Goal: Navigation & Orientation: Find specific page/section

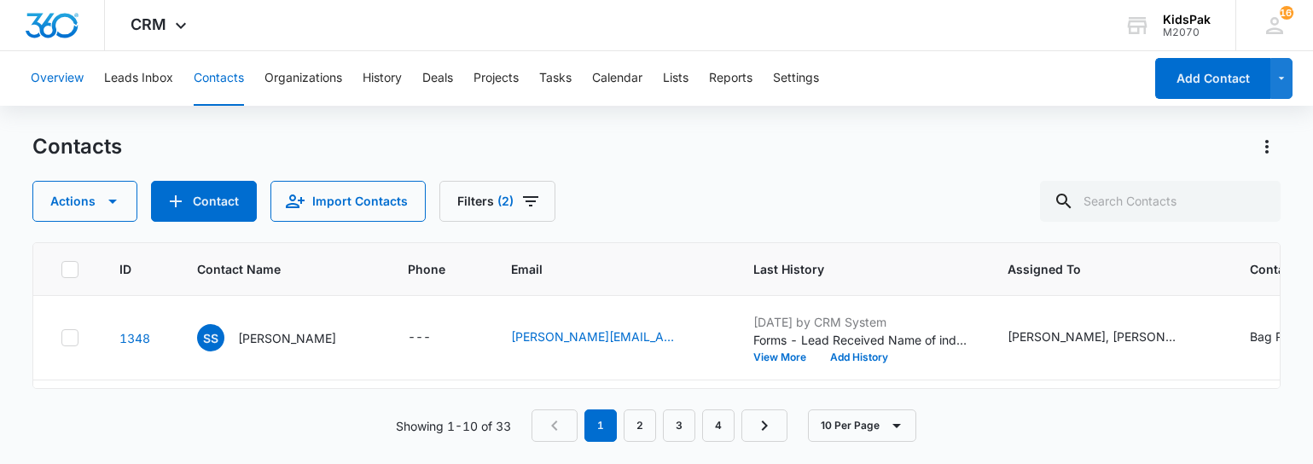
click at [60, 75] on button "Overview" at bounding box center [57, 78] width 53 height 55
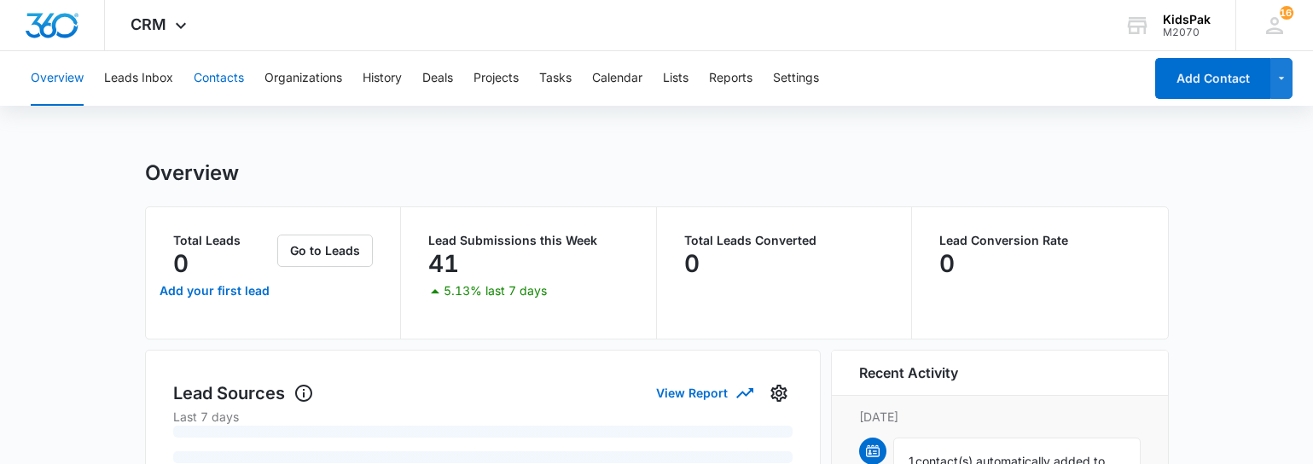
click at [229, 72] on button "Contacts" at bounding box center [219, 78] width 50 height 55
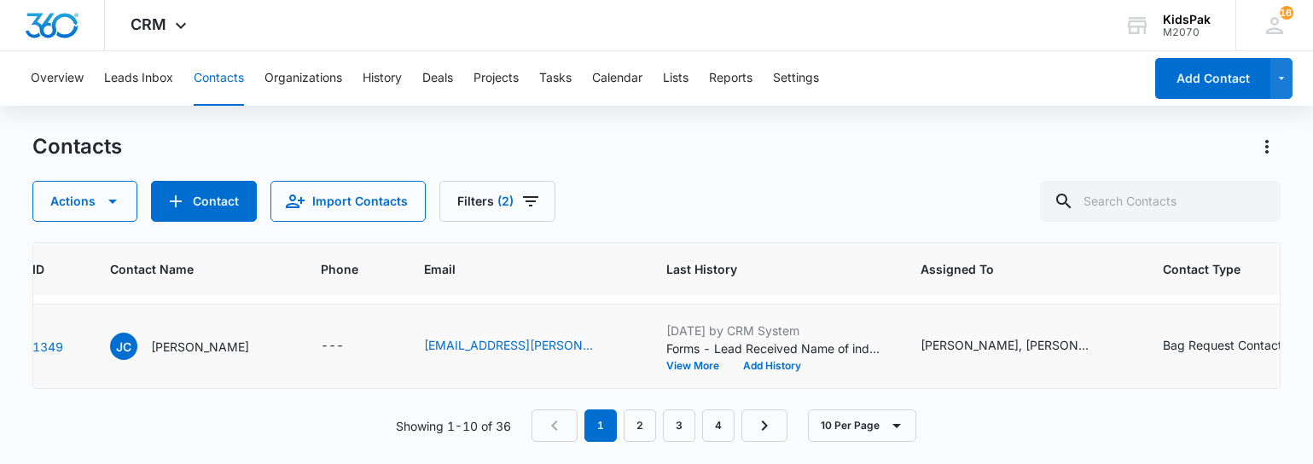
scroll to position [160, 0]
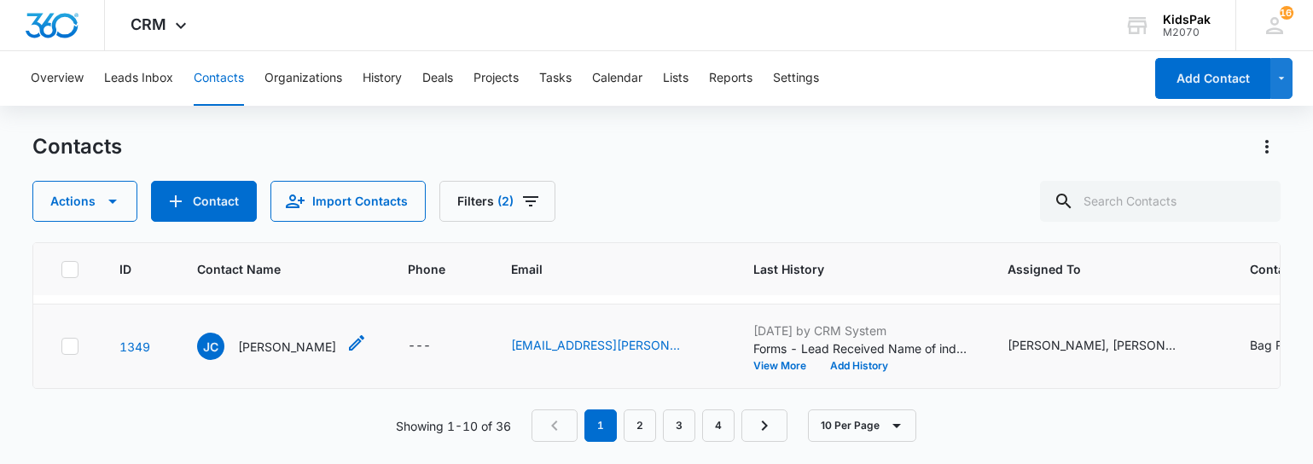
click at [267, 345] on p "[PERSON_NAME]" at bounding box center [287, 347] width 98 height 18
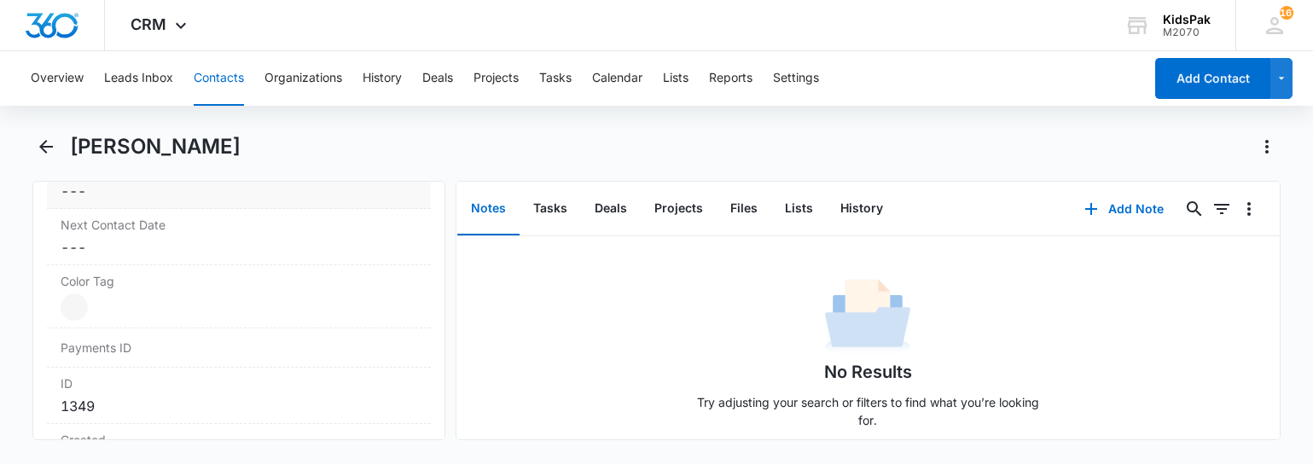
scroll to position [943, 0]
click at [46, 144] on icon "Back" at bounding box center [46, 146] width 20 height 20
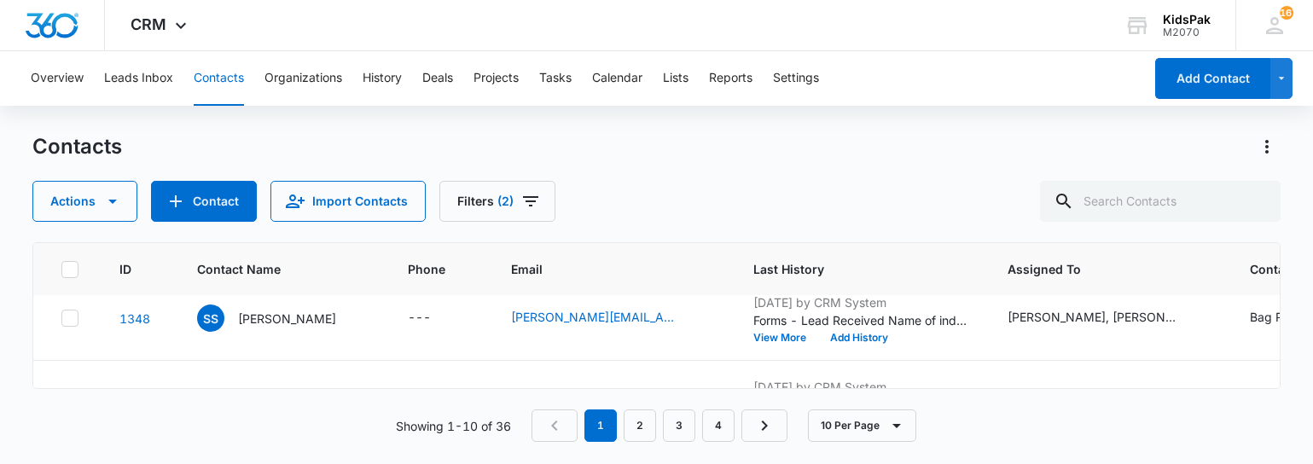
scroll to position [275, 0]
click at [280, 316] on p "[PERSON_NAME]" at bounding box center [287, 317] width 98 height 18
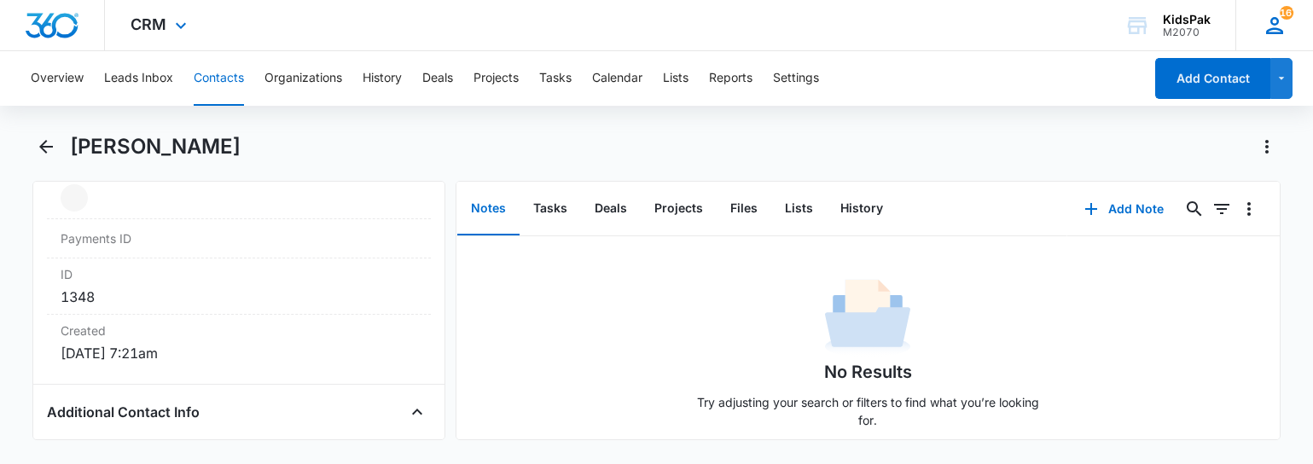
scroll to position [598, 0]
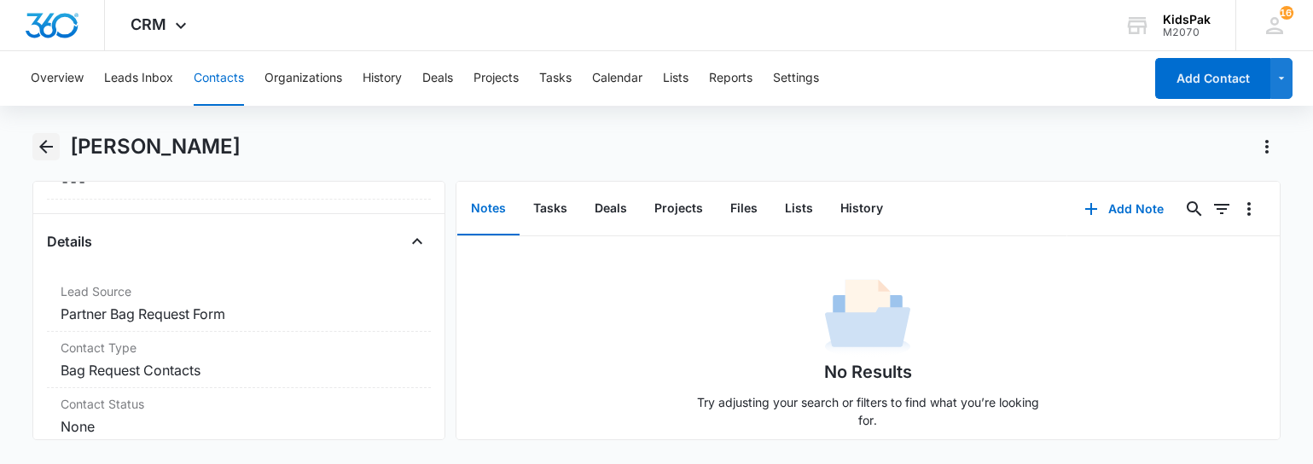
click at [44, 146] on icon "Back" at bounding box center [46, 147] width 14 height 14
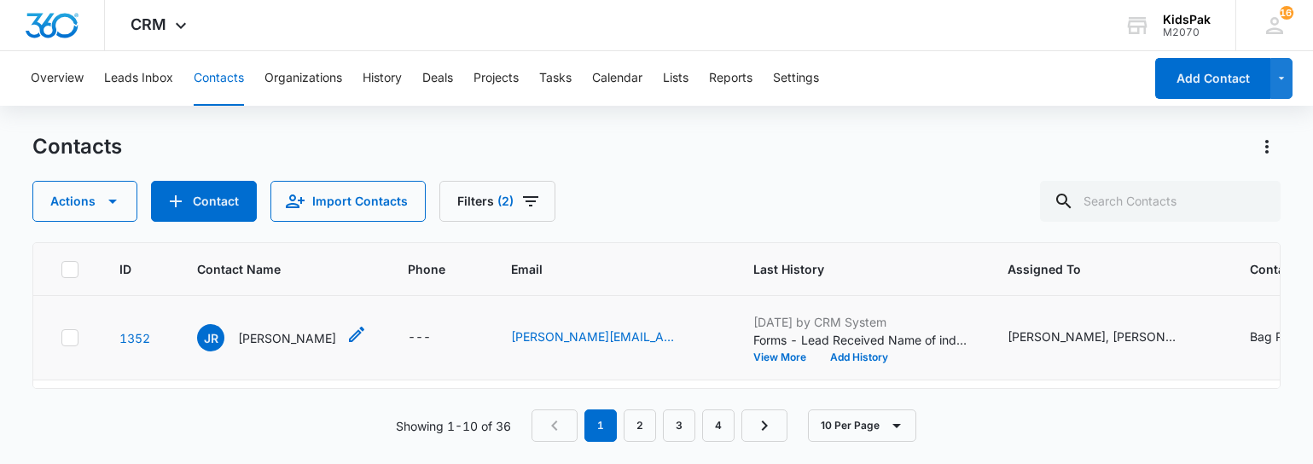
click at [293, 340] on p "[PERSON_NAME]" at bounding box center [287, 338] width 98 height 18
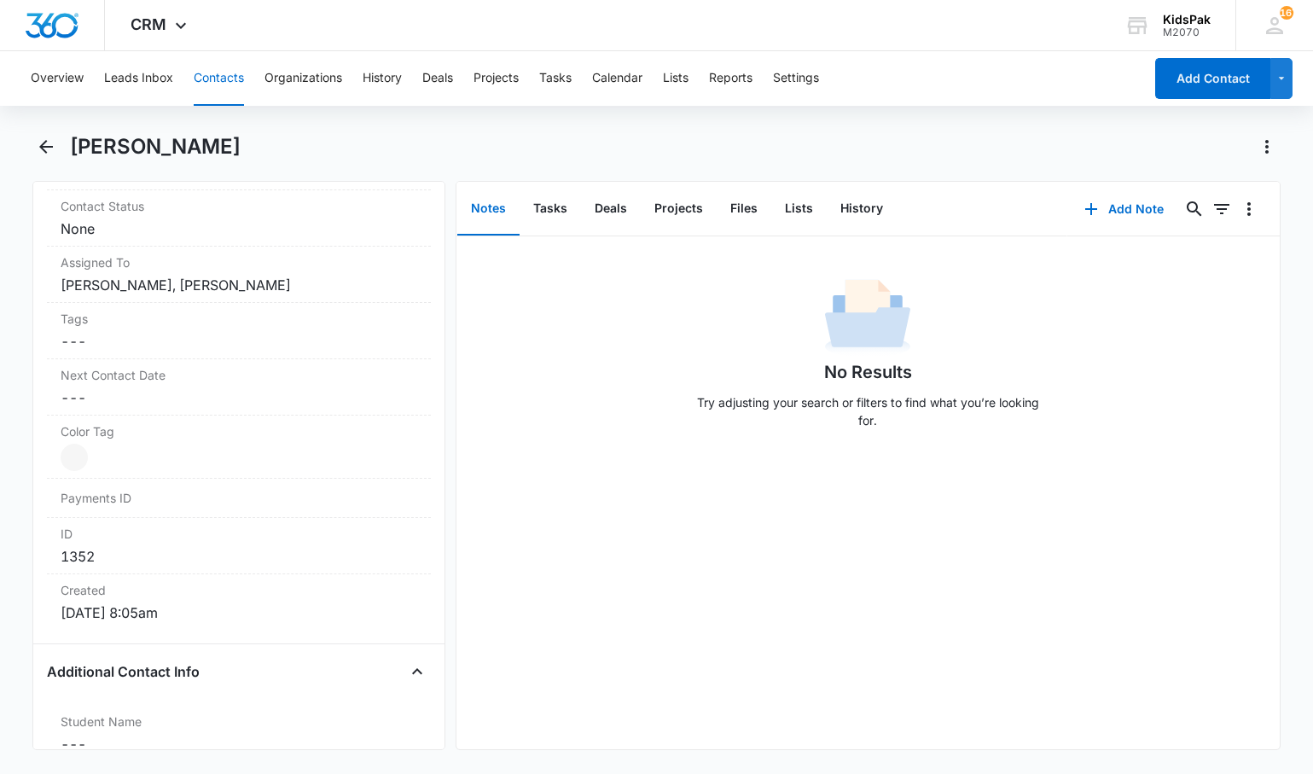
scroll to position [789, 0]
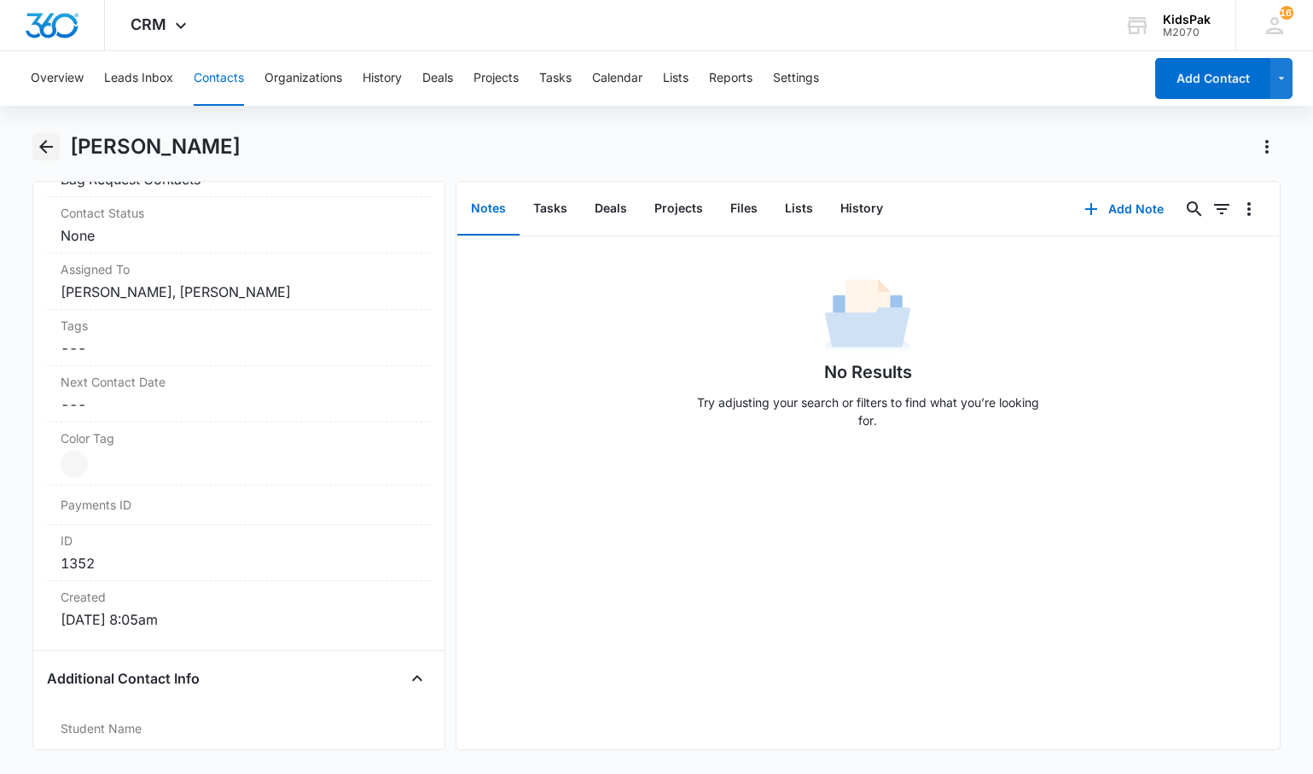
click at [43, 147] on icon "Back" at bounding box center [46, 147] width 14 height 14
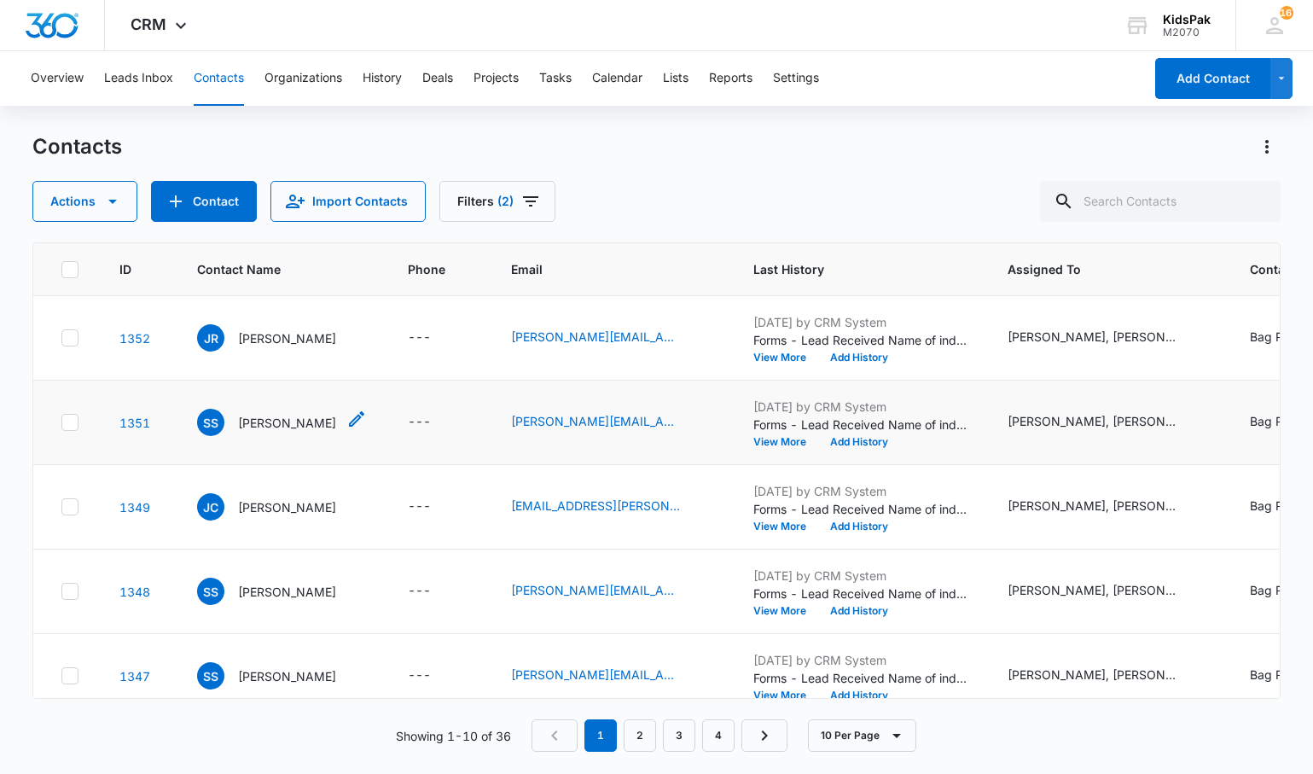
click at [253, 423] on p "[PERSON_NAME]" at bounding box center [287, 423] width 98 height 18
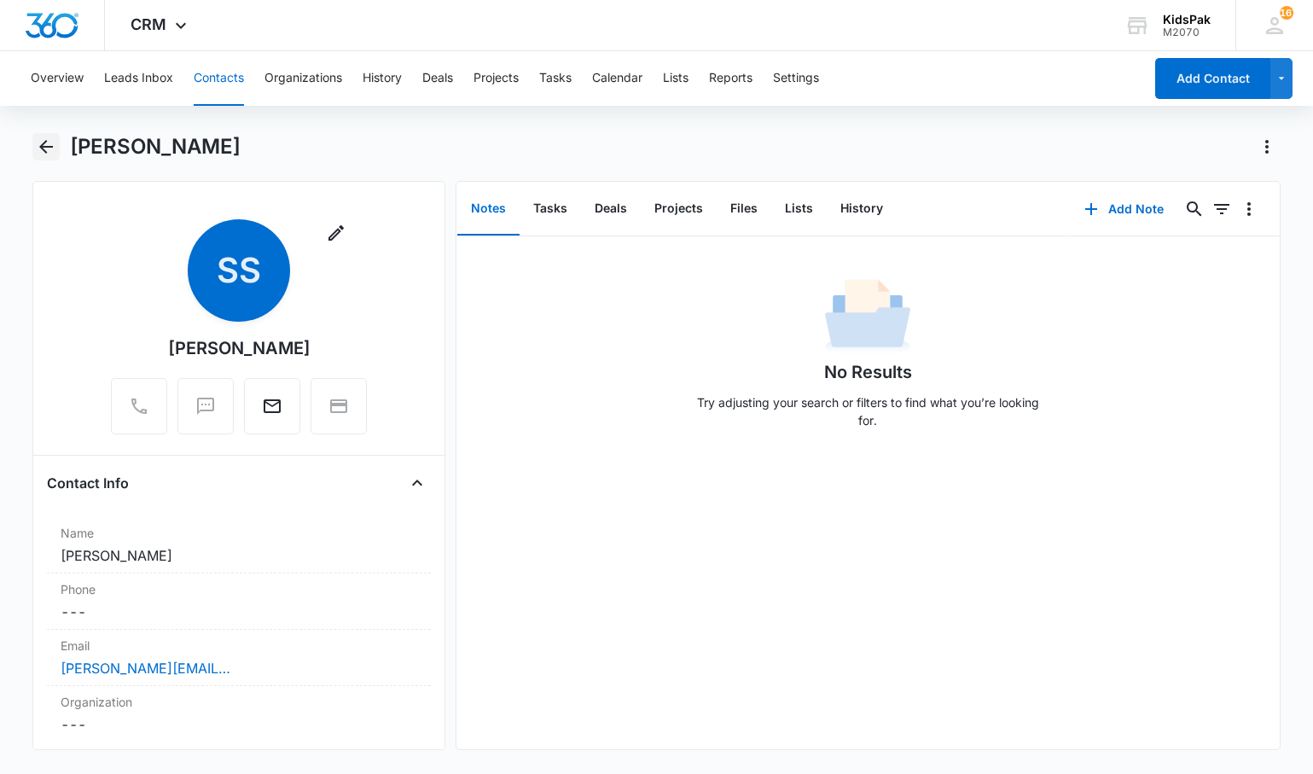
click at [47, 151] on icon "Back" at bounding box center [46, 146] width 20 height 20
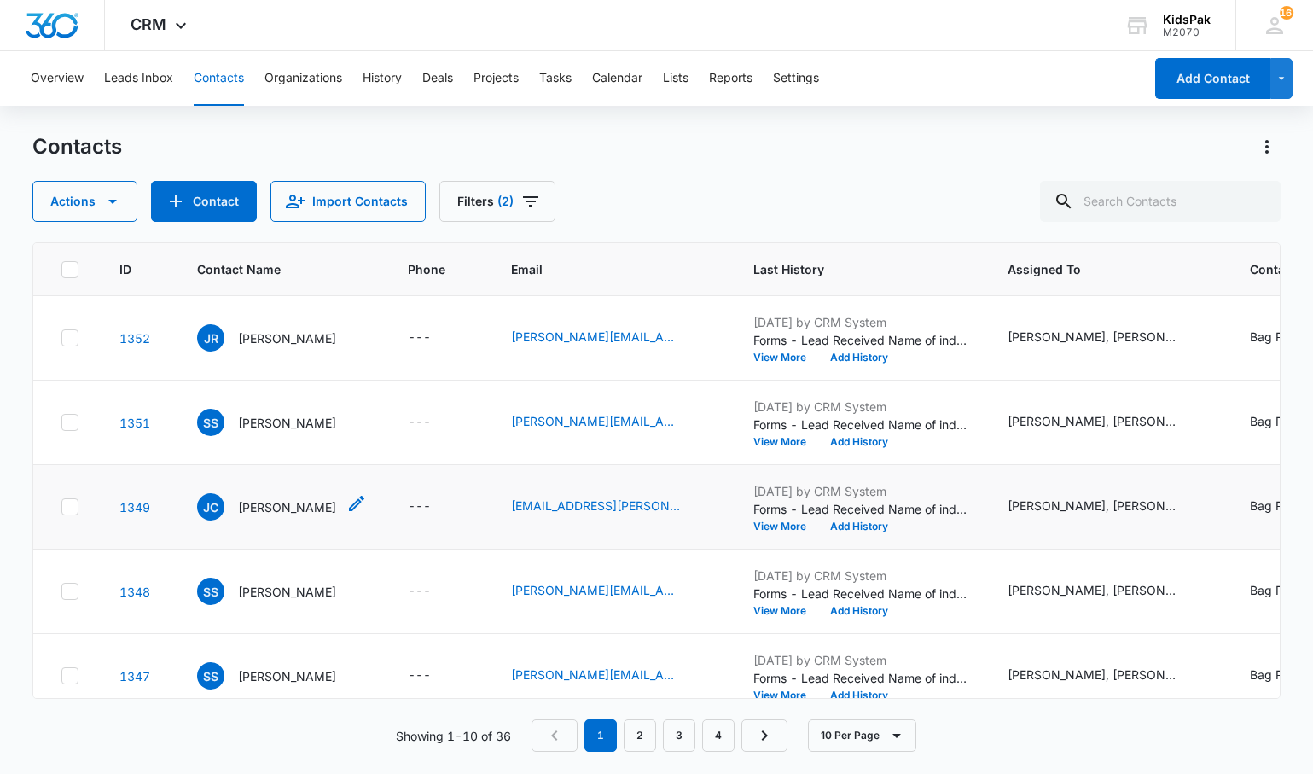
click at [281, 463] on p "[PERSON_NAME]" at bounding box center [287, 507] width 98 height 18
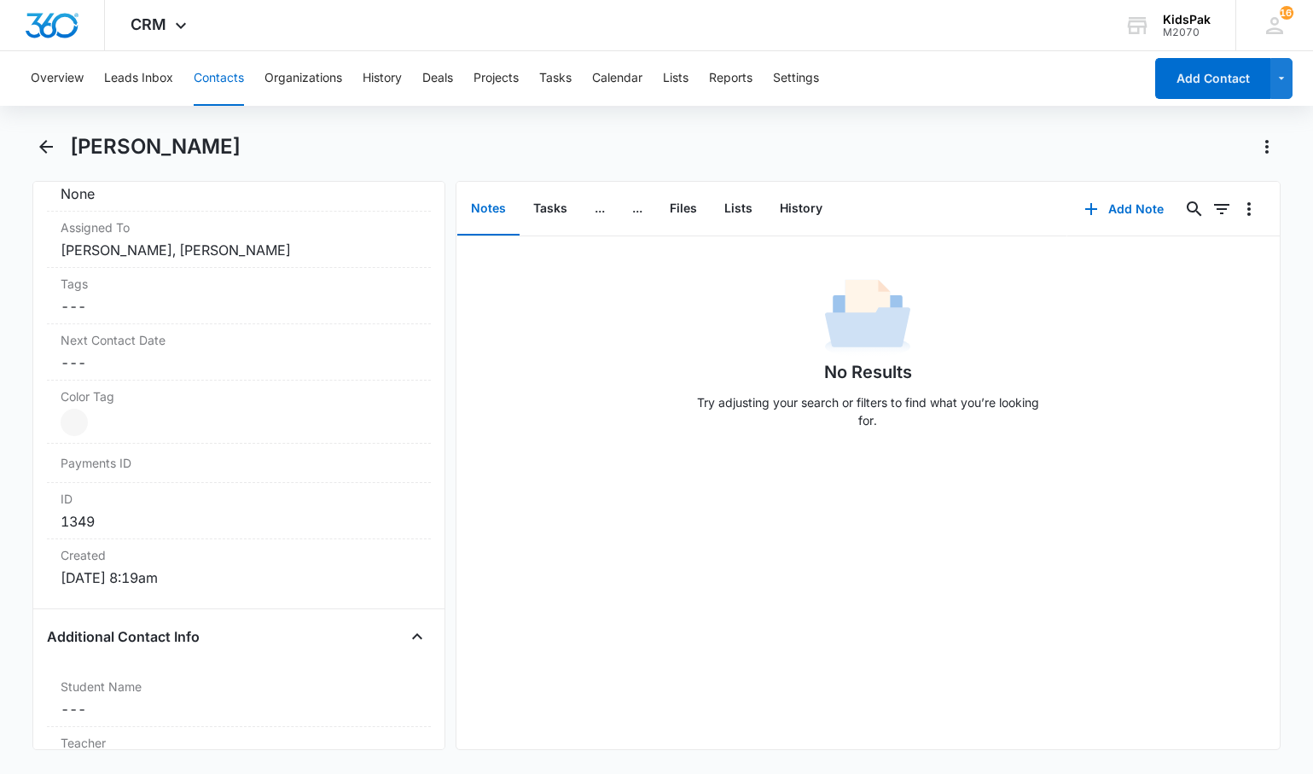
scroll to position [823, 0]
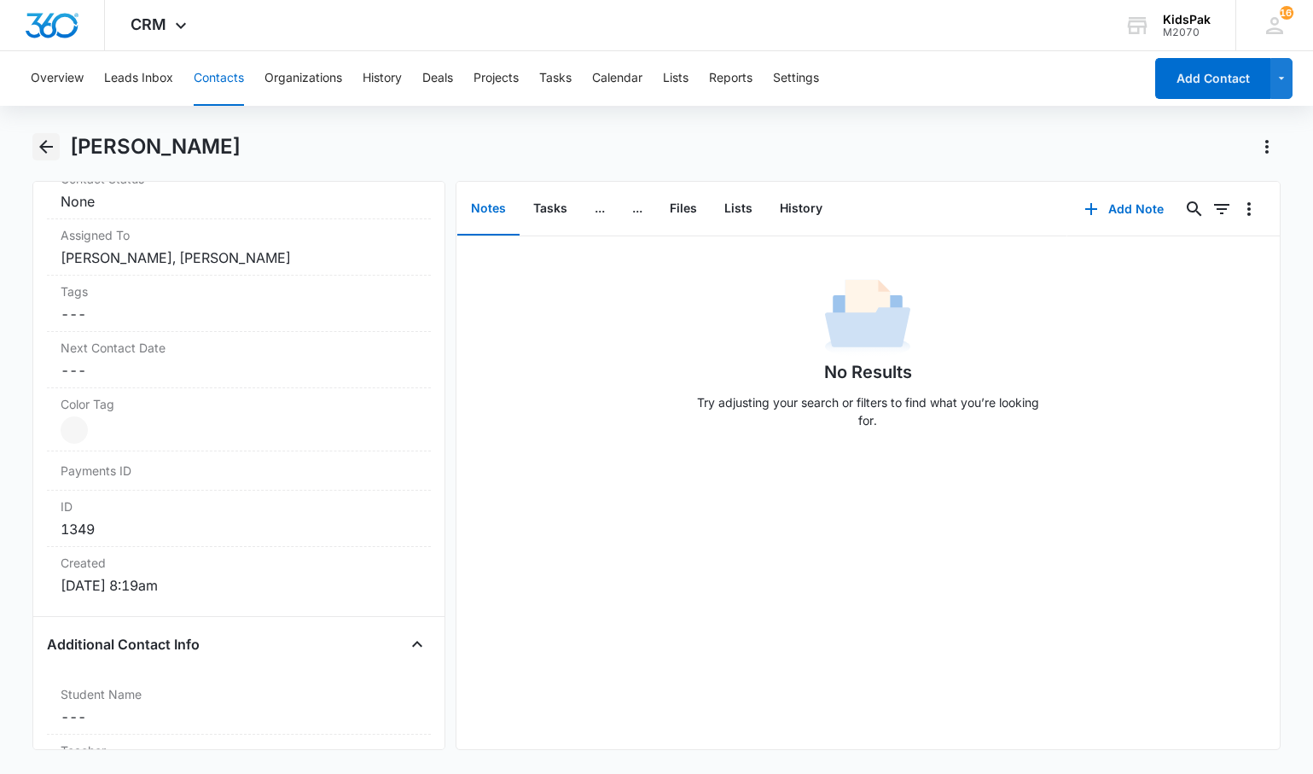
click at [45, 148] on icon "Back" at bounding box center [46, 146] width 20 height 20
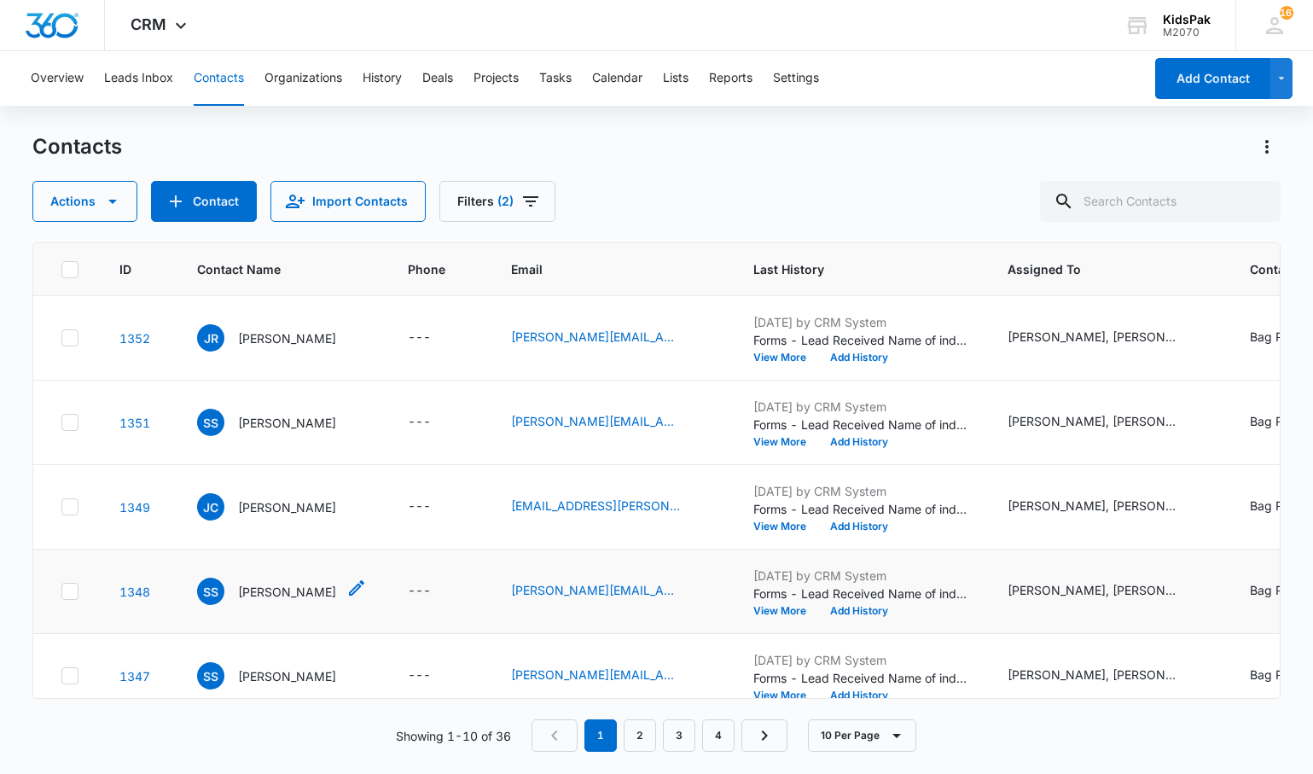
click at [275, 463] on p "[PERSON_NAME]" at bounding box center [287, 592] width 98 height 18
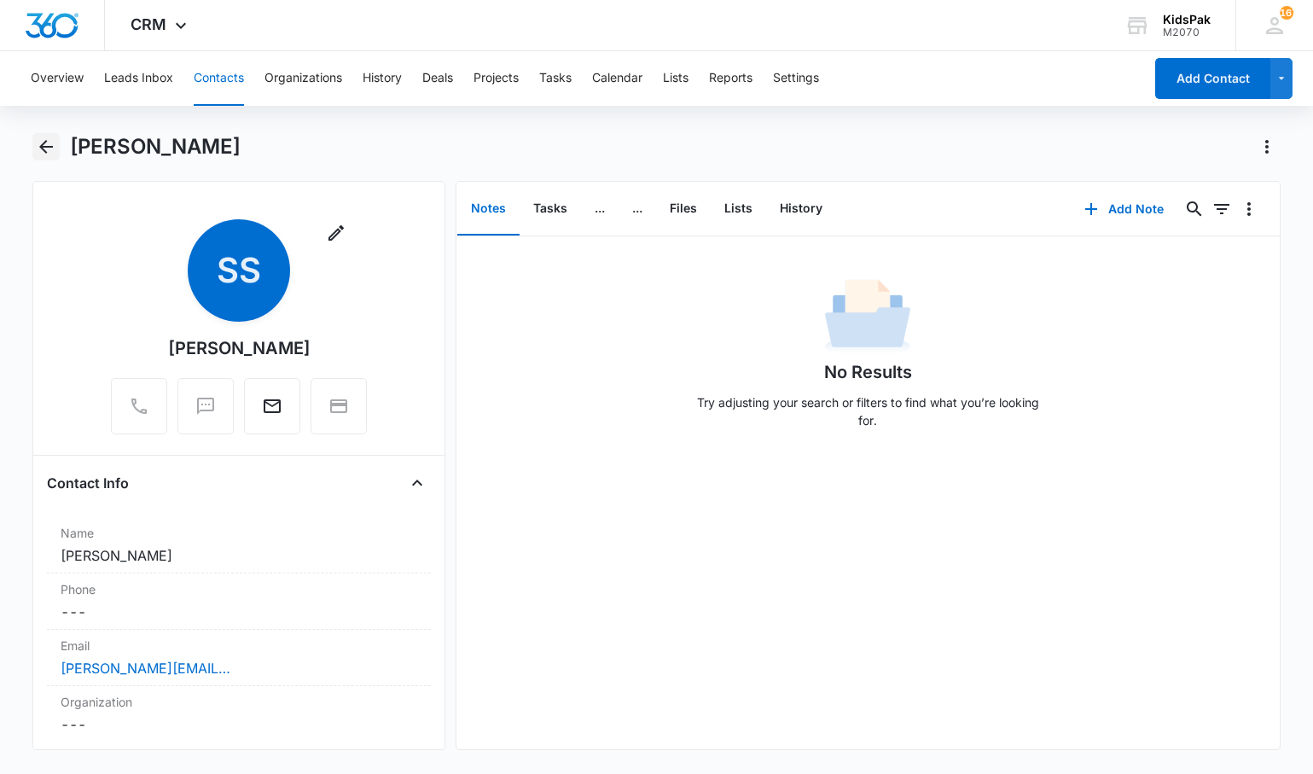
click at [44, 149] on icon "Back" at bounding box center [46, 147] width 14 height 14
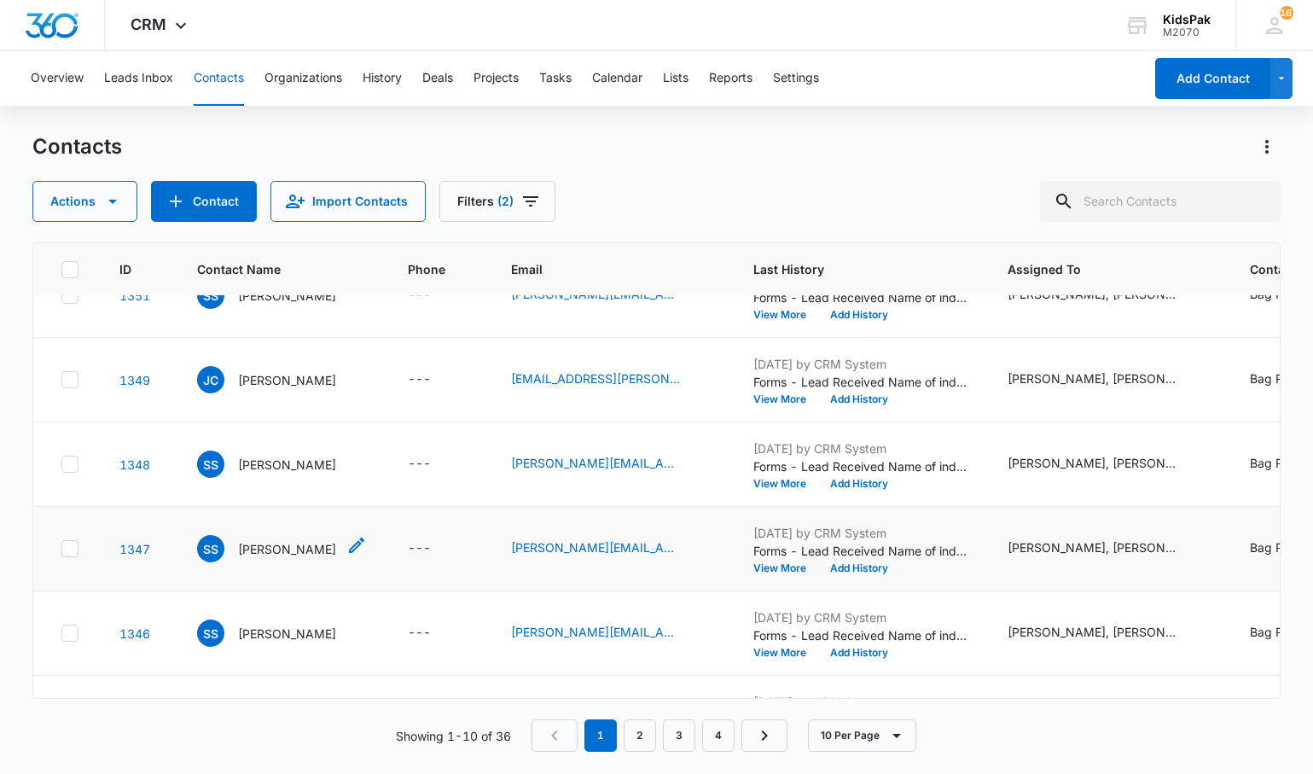
scroll to position [139, 0]
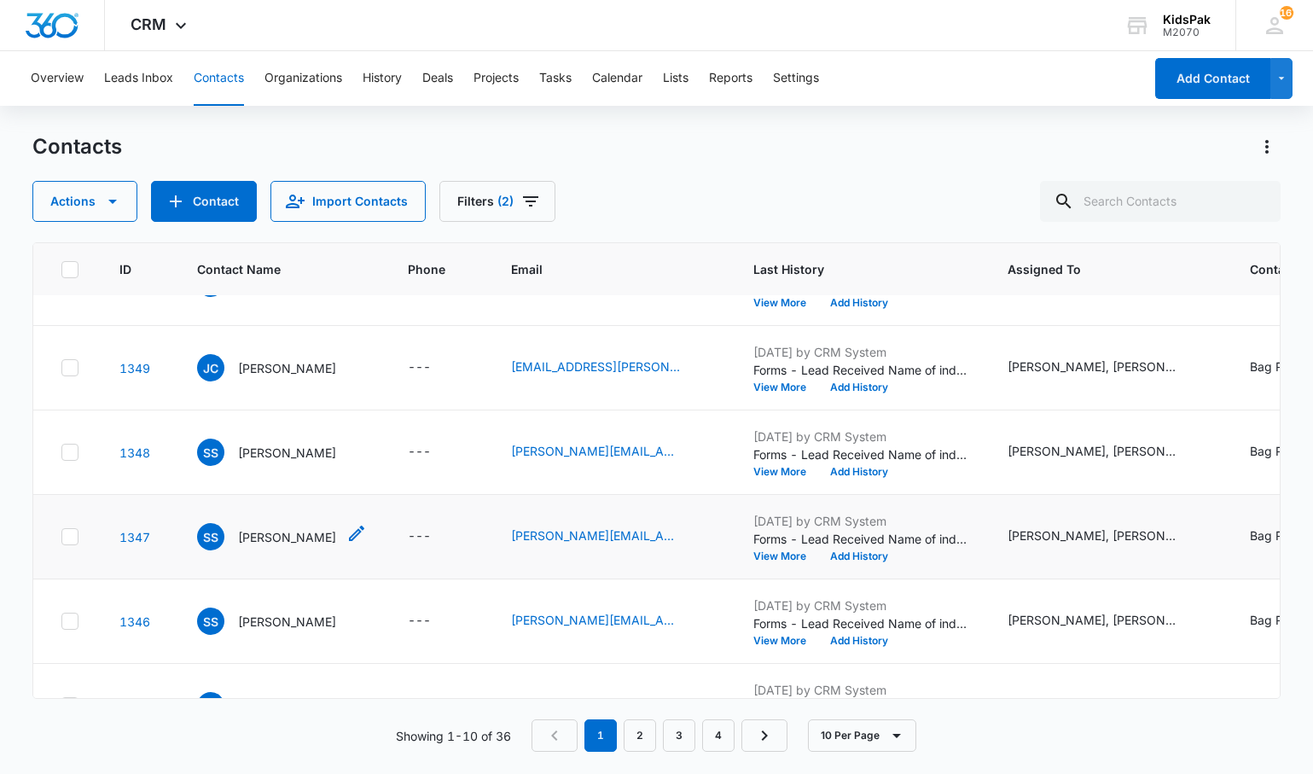
click at [277, 463] on p "[PERSON_NAME]" at bounding box center [287, 537] width 98 height 18
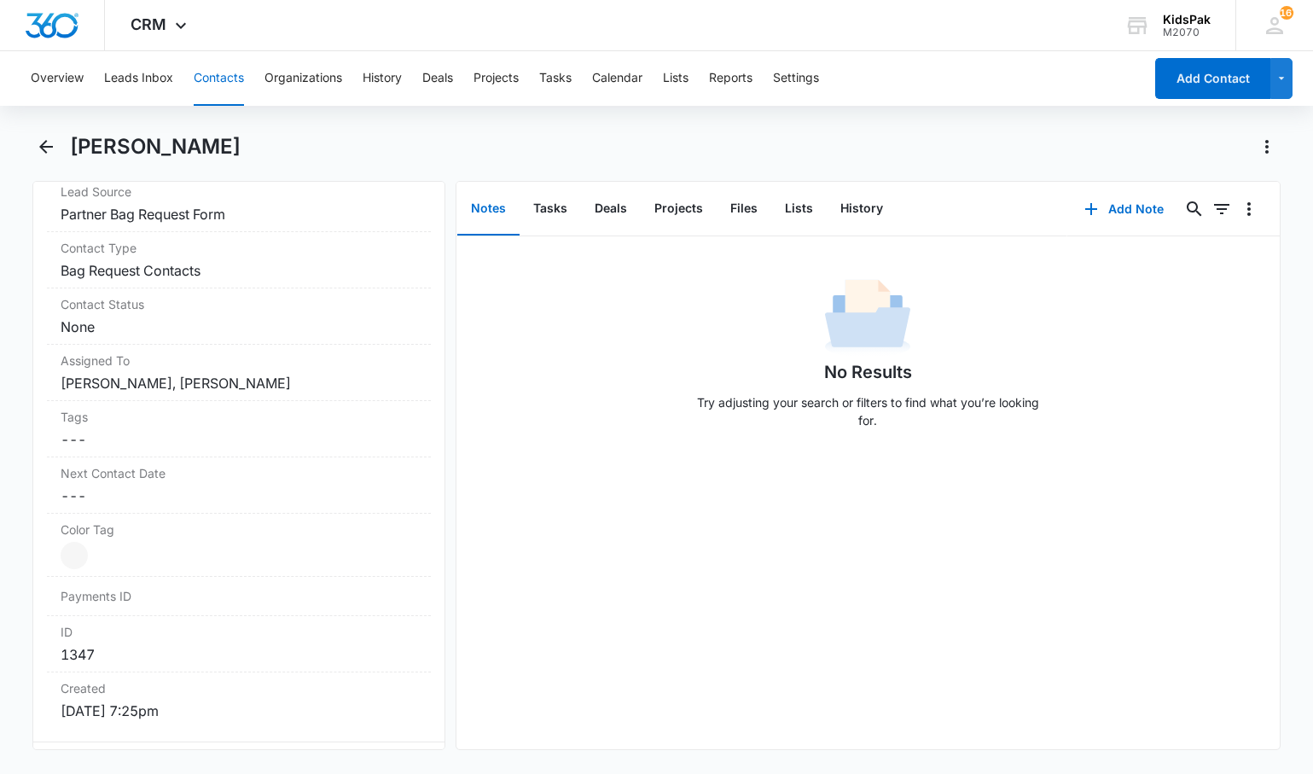
scroll to position [696, 0]
click at [44, 147] on icon "Back" at bounding box center [46, 147] width 14 height 14
